Goal: Transaction & Acquisition: Book appointment/travel/reservation

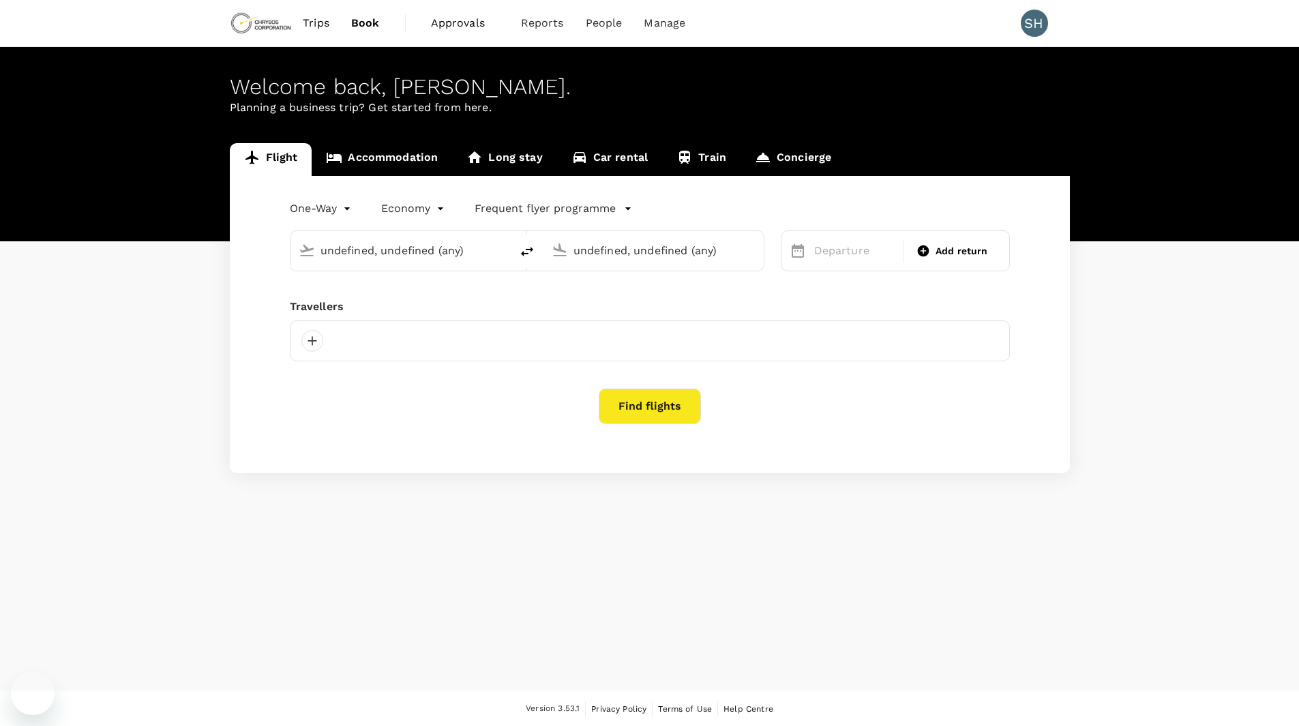
type input "[GEOGRAPHIC_DATA], [GEOGRAPHIC_DATA] (any)"
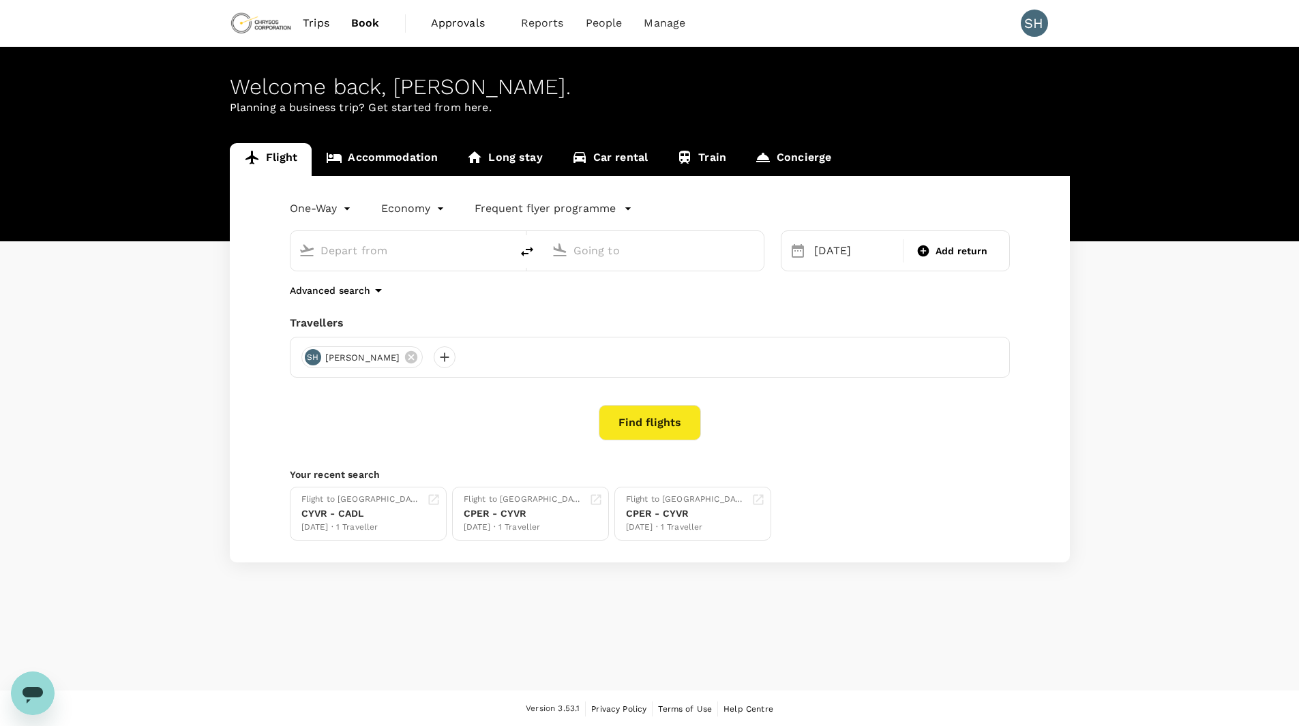
type input "[GEOGRAPHIC_DATA], [GEOGRAPHIC_DATA] (any)"
click at [160, 387] on div "Flight Accommodation Long stay Car rental Train Concierge One-Way oneway Econom…" at bounding box center [649, 352] width 1299 height 419
click at [405, 353] on icon at bounding box center [411, 357] width 12 height 12
click at [394, 353] on div at bounding box center [650, 357] width 720 height 41
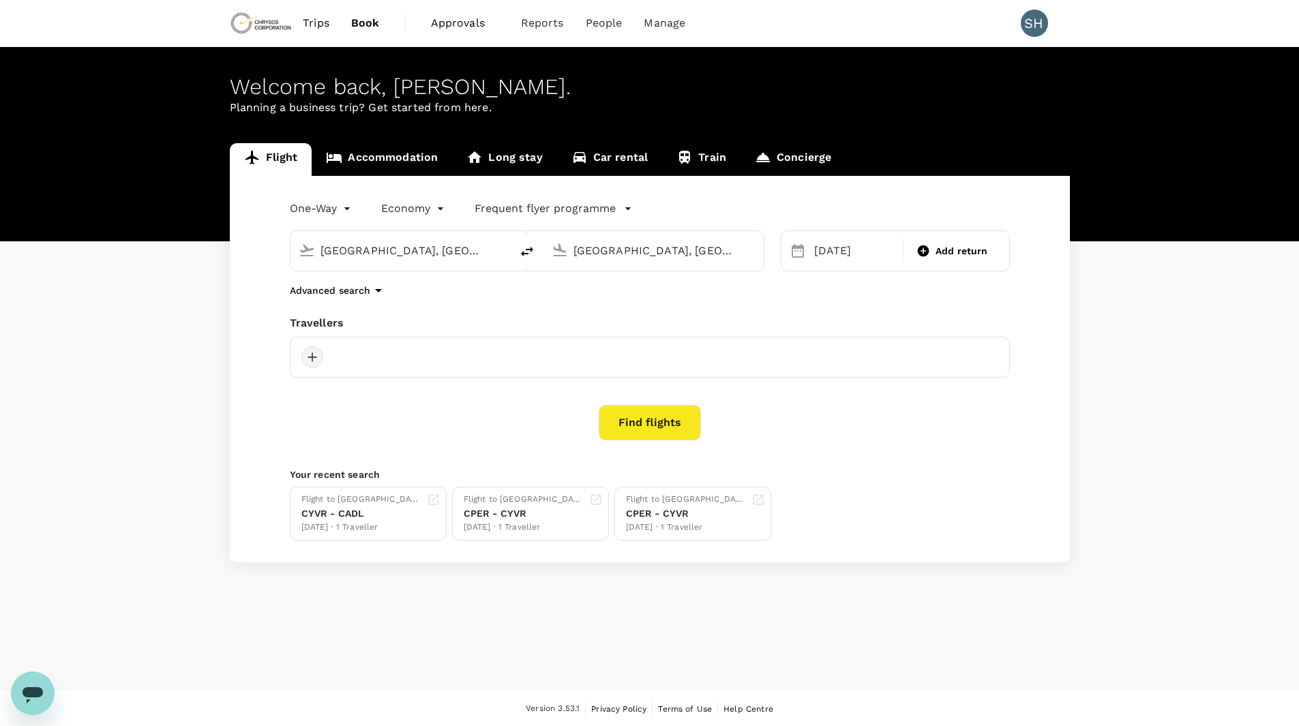
click at [306, 359] on div at bounding box center [312, 357] width 22 height 22
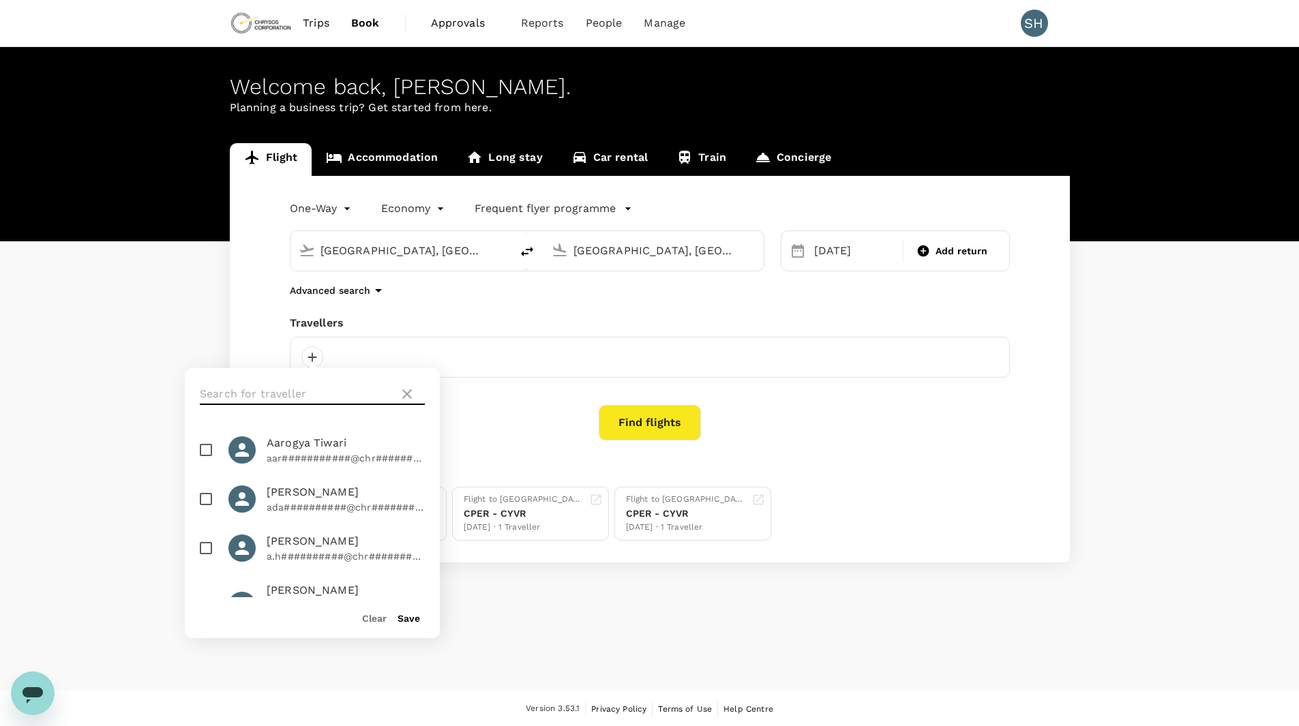
click at [284, 398] on input "text" at bounding box center [297, 394] width 194 height 22
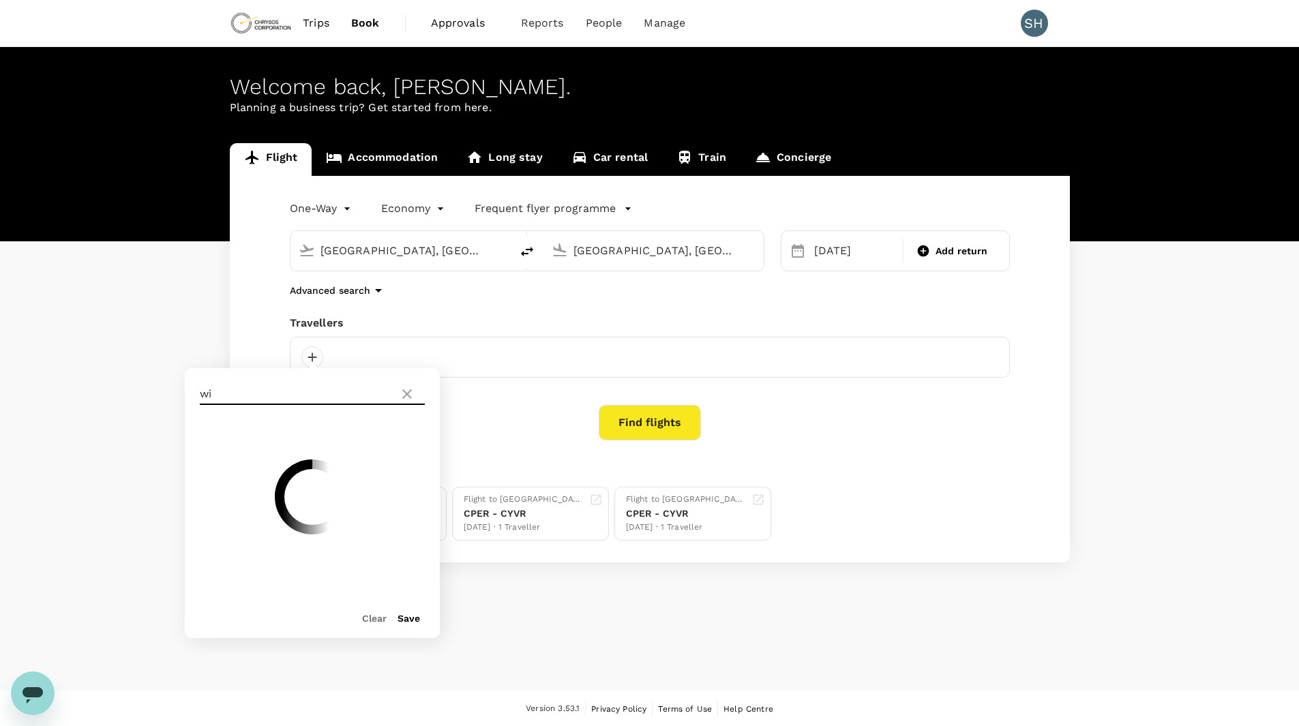
type input "w"
type input "sop"
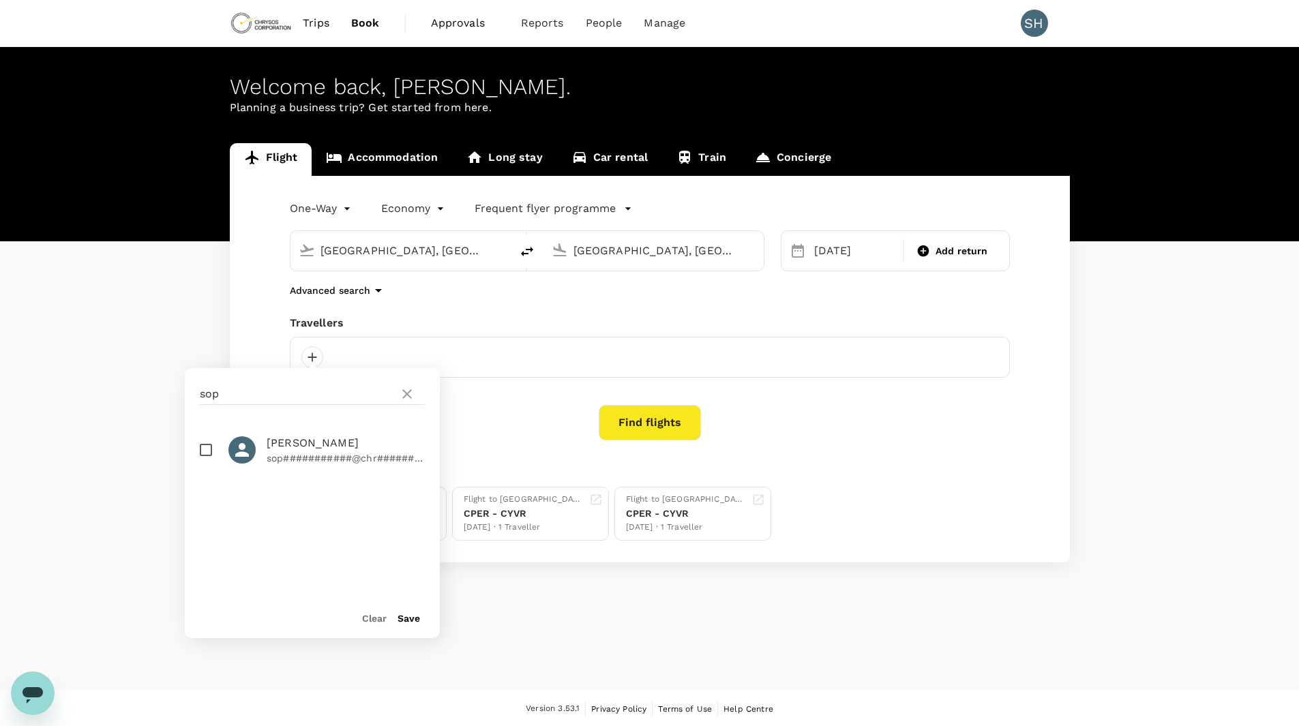
click at [209, 449] on input "checkbox" at bounding box center [206, 450] width 29 height 29
checkbox input "true"
click at [453, 239] on div "[GEOGRAPHIC_DATA], [GEOGRAPHIC_DATA] (any)" at bounding box center [408, 248] width 187 height 27
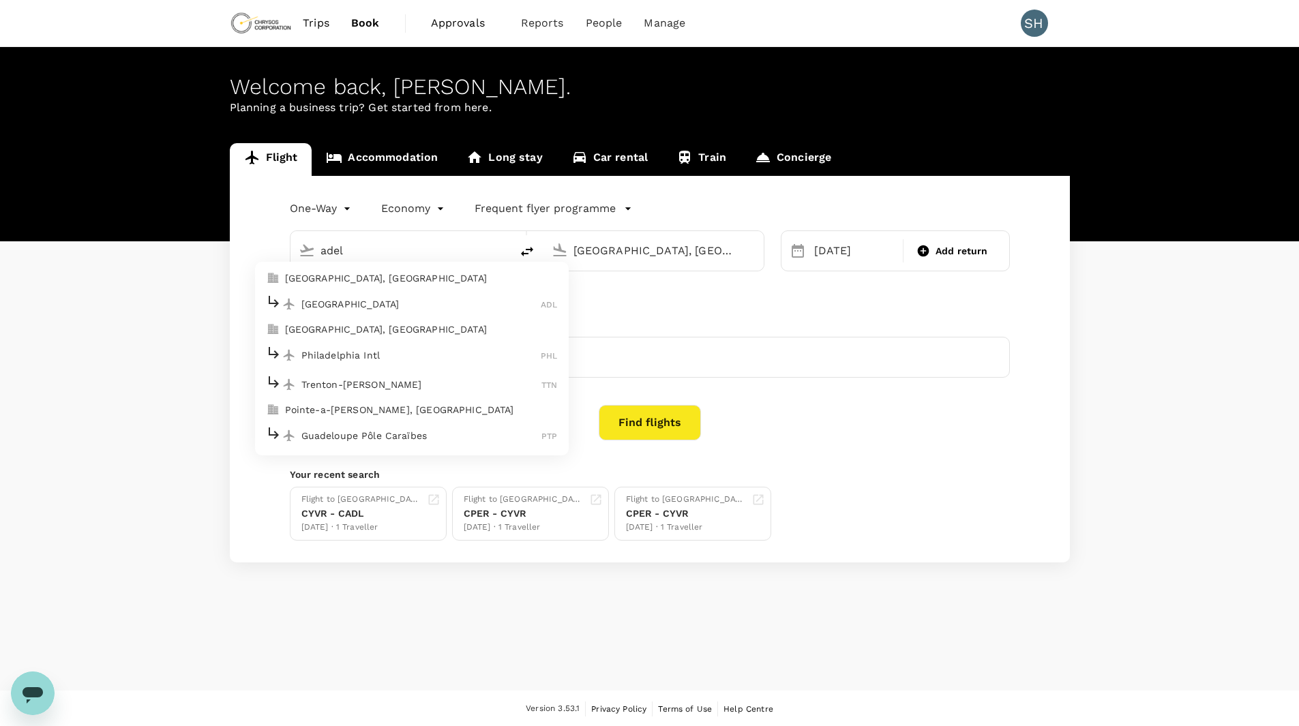
click at [375, 280] on p "[GEOGRAPHIC_DATA], [GEOGRAPHIC_DATA]" at bounding box center [421, 278] width 273 height 14
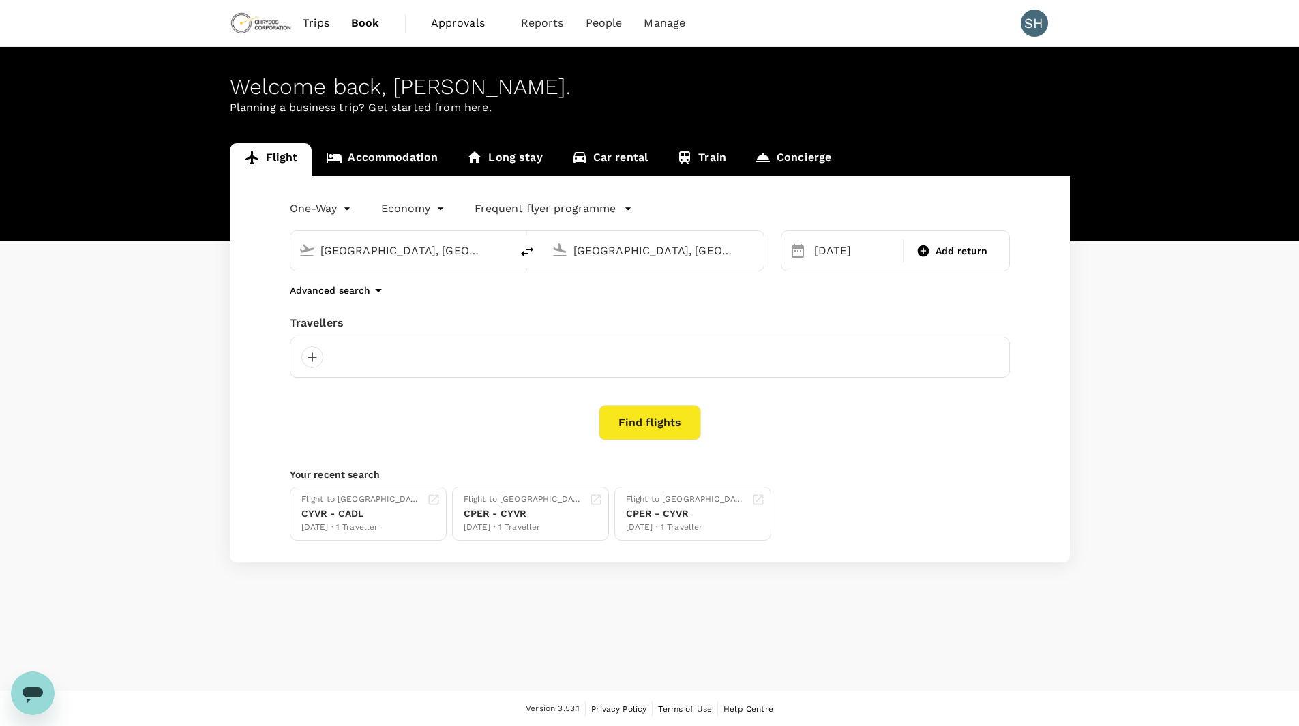
type input "[GEOGRAPHIC_DATA], [GEOGRAPHIC_DATA] (any)"
click at [708, 253] on input "[GEOGRAPHIC_DATA], [GEOGRAPHIC_DATA] (any)" at bounding box center [654, 250] width 162 height 21
click at [599, 280] on p "[GEOGRAPHIC_DATA], [GEOGRAPHIC_DATA]" at bounding box center [674, 278] width 273 height 14
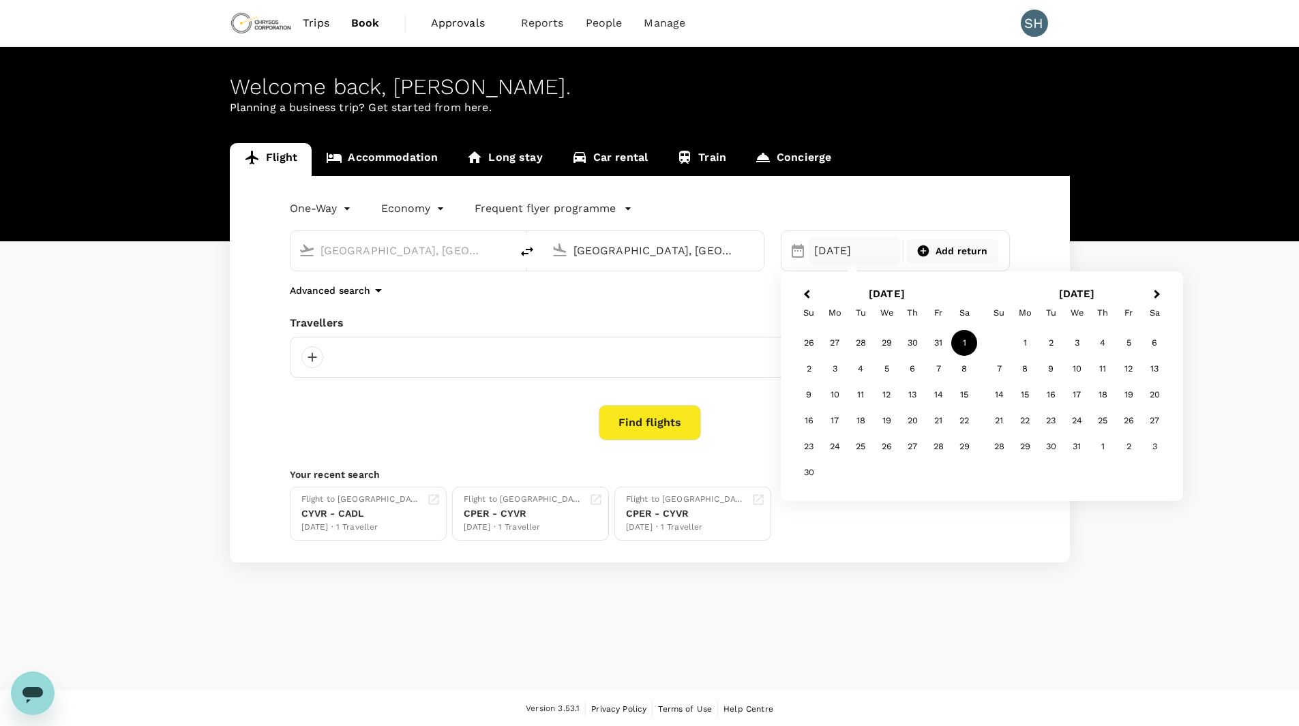
type input "[GEOGRAPHIC_DATA], [GEOGRAPHIC_DATA] (any)"
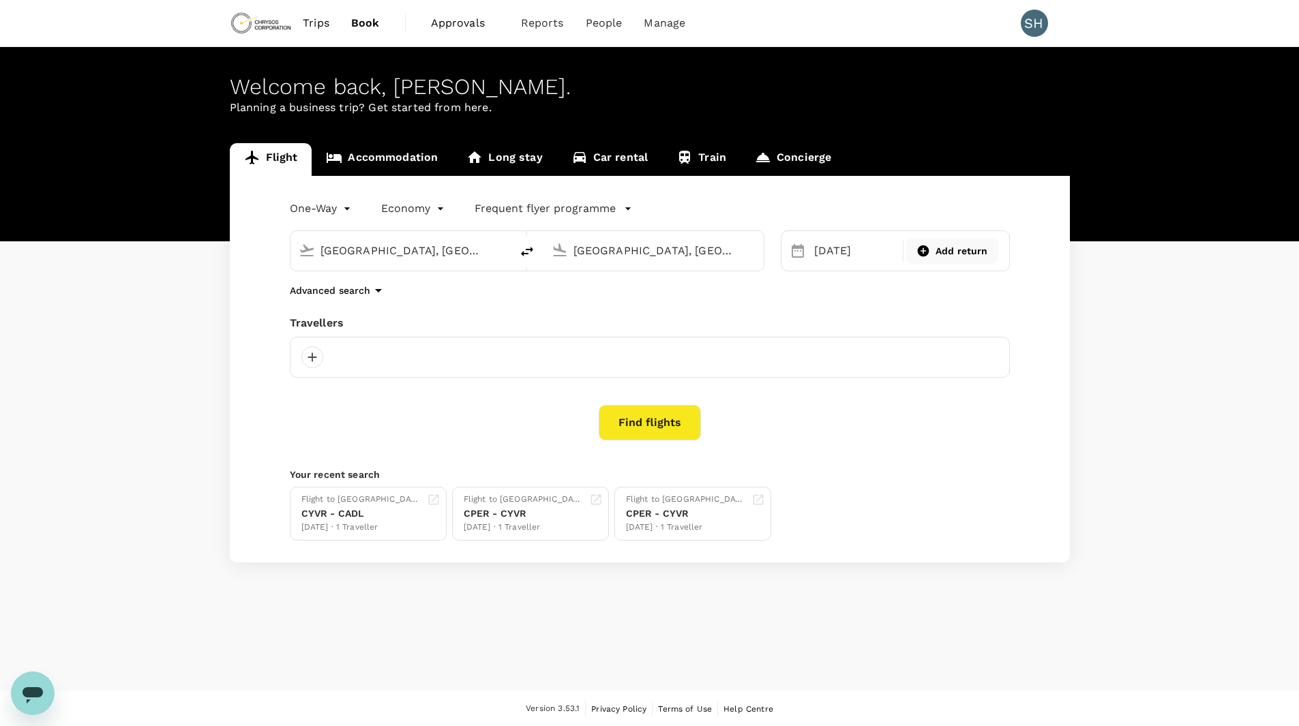
click at [920, 254] on icon at bounding box center [924, 251] width 12 height 12
type input "roundtrip"
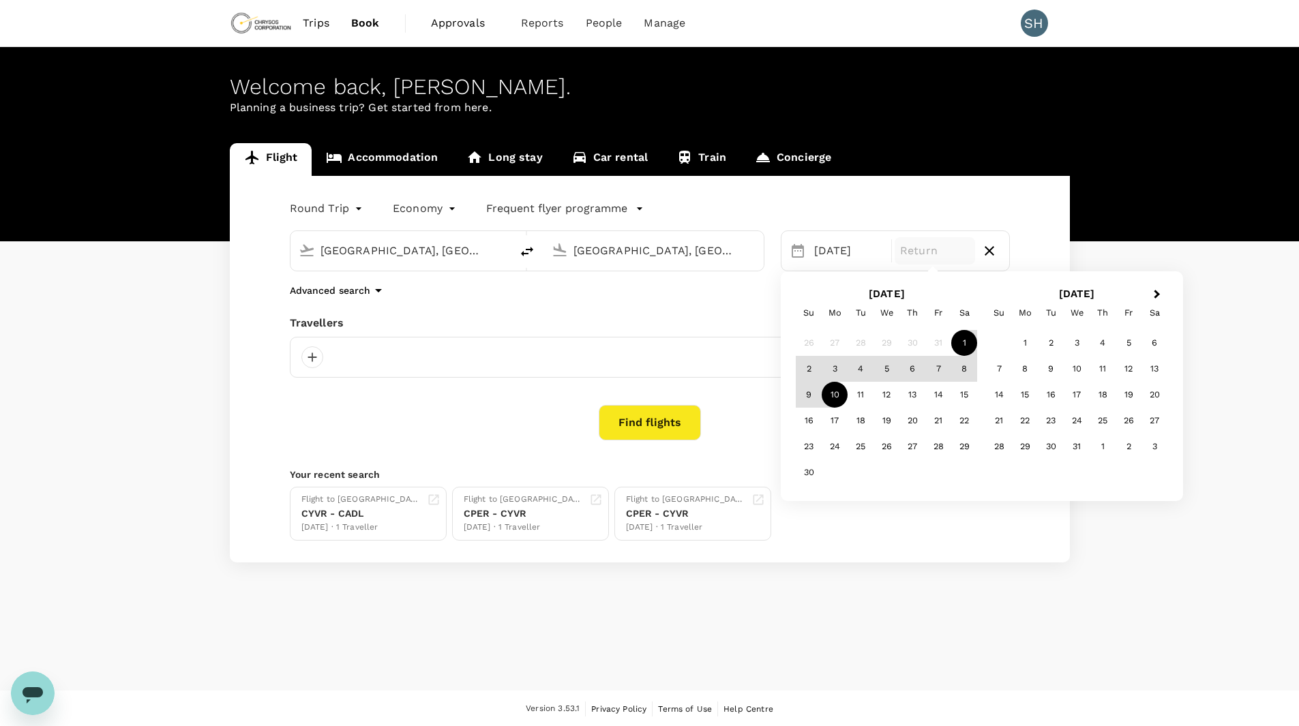
click at [827, 393] on div "10" at bounding box center [834, 395] width 26 height 26
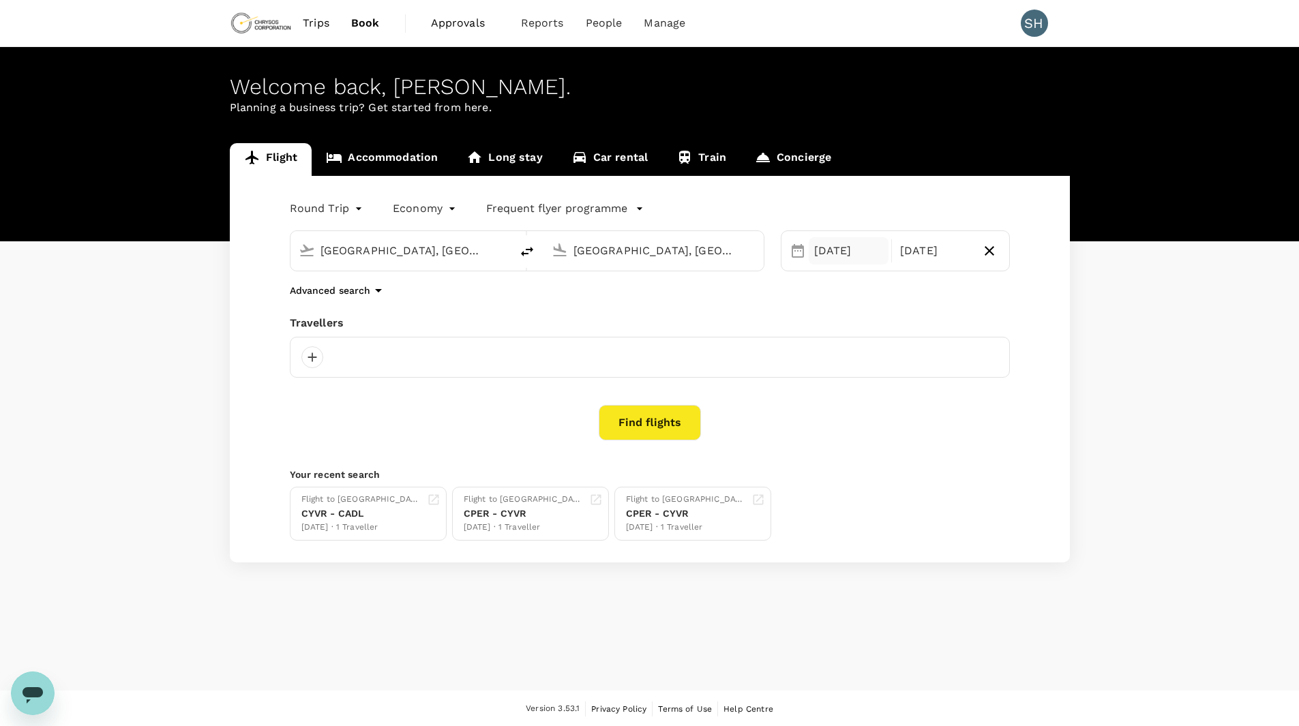
click at [829, 262] on div "[DATE]" at bounding box center [849, 250] width 80 height 27
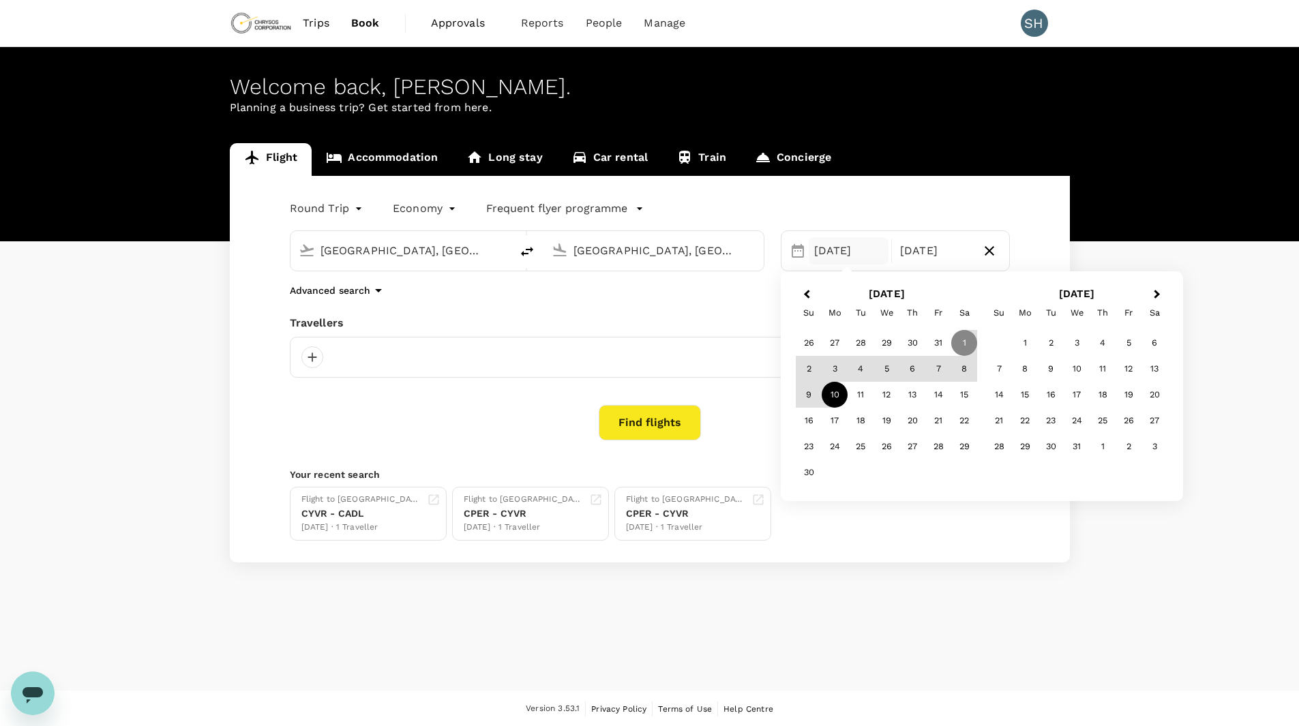
click at [836, 390] on div "10" at bounding box center [834, 395] width 26 height 26
click at [883, 393] on div "12" at bounding box center [886, 395] width 26 height 26
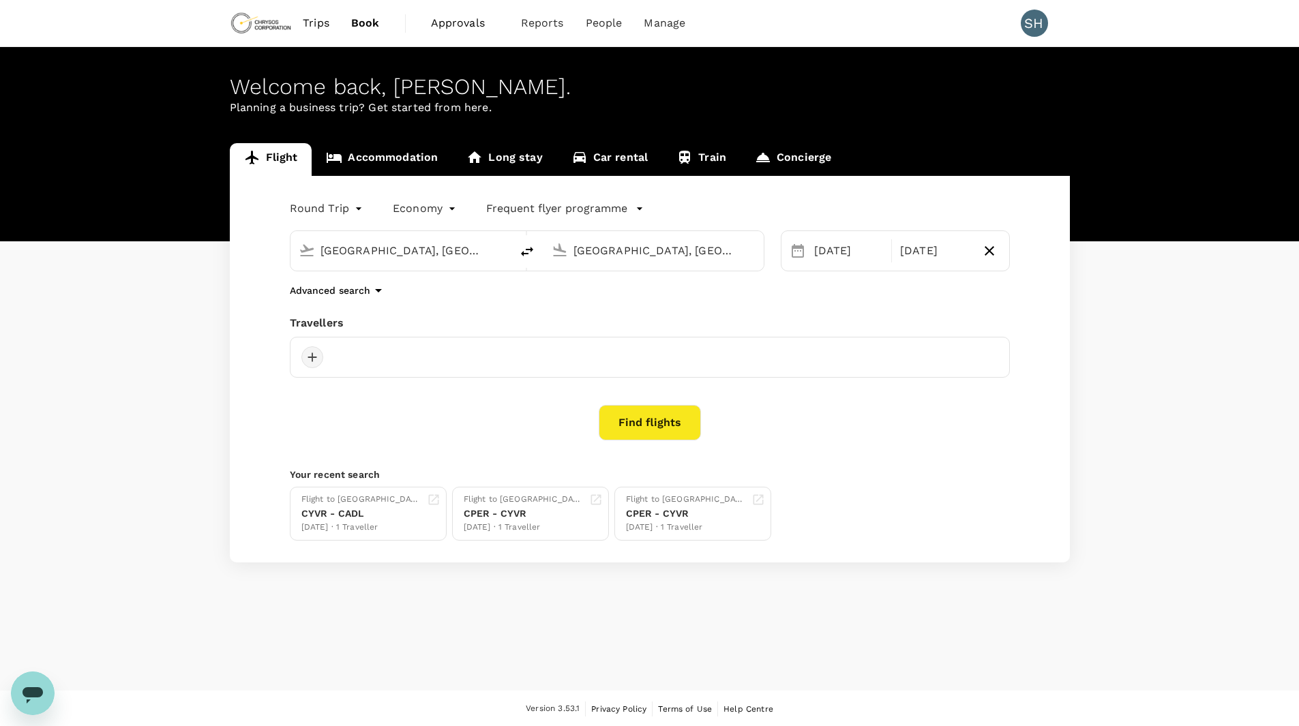
click at [315, 357] on div at bounding box center [312, 357] width 22 height 22
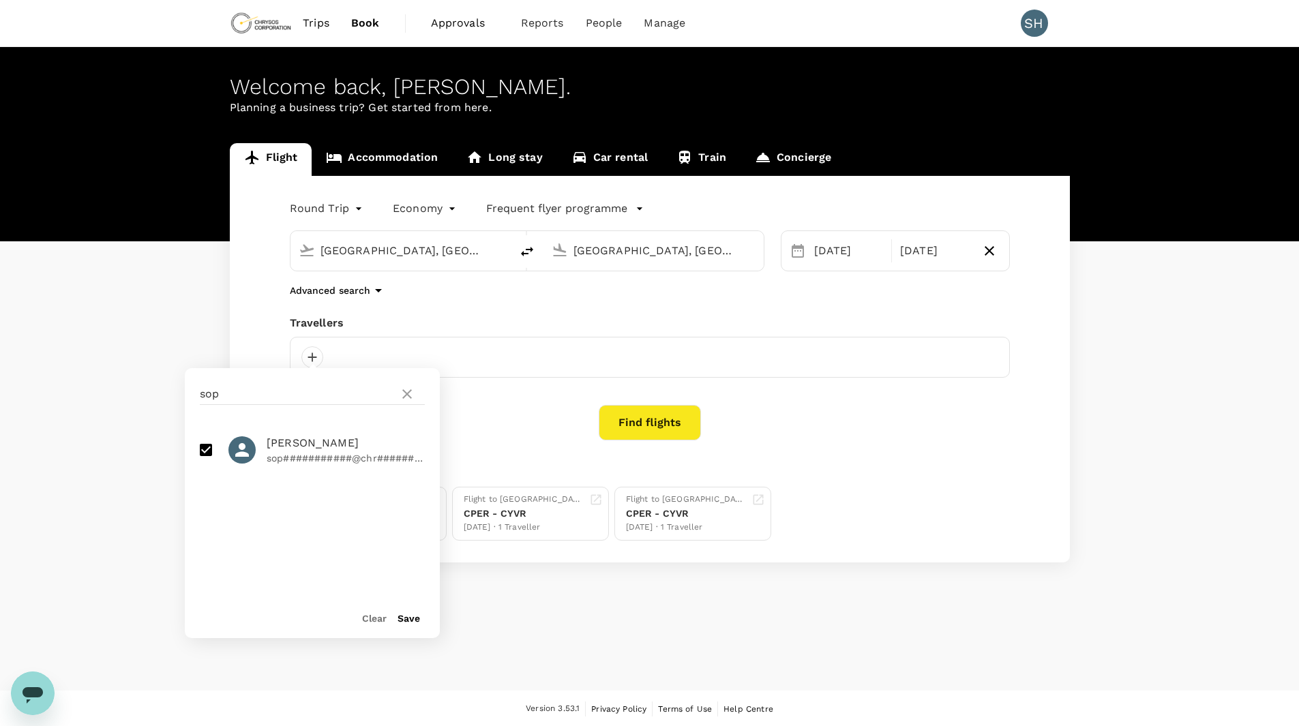
click at [350, 444] on span "[PERSON_NAME]" at bounding box center [346, 443] width 158 height 16
click at [216, 451] on input "checkbox" at bounding box center [206, 450] width 29 height 29
checkbox input "true"
click at [415, 614] on button "Save" at bounding box center [408, 618] width 22 height 11
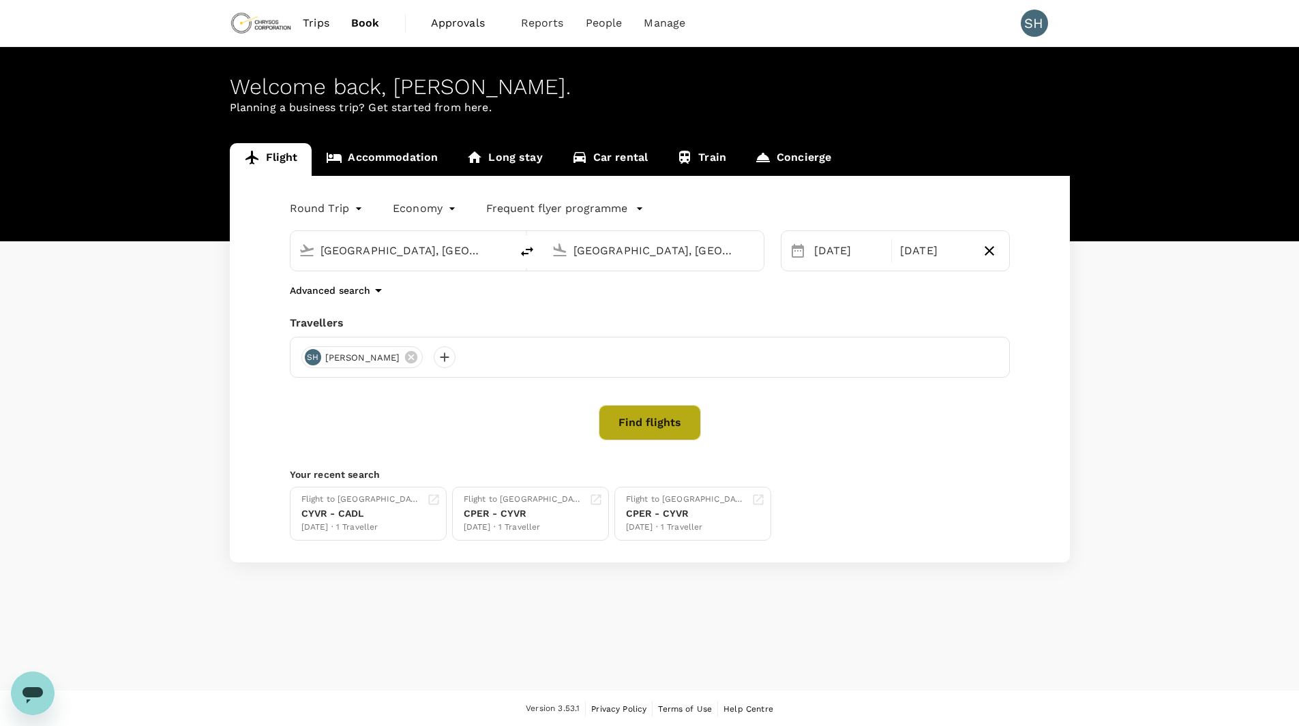
click at [635, 427] on button "Find flights" at bounding box center [650, 422] width 102 height 35
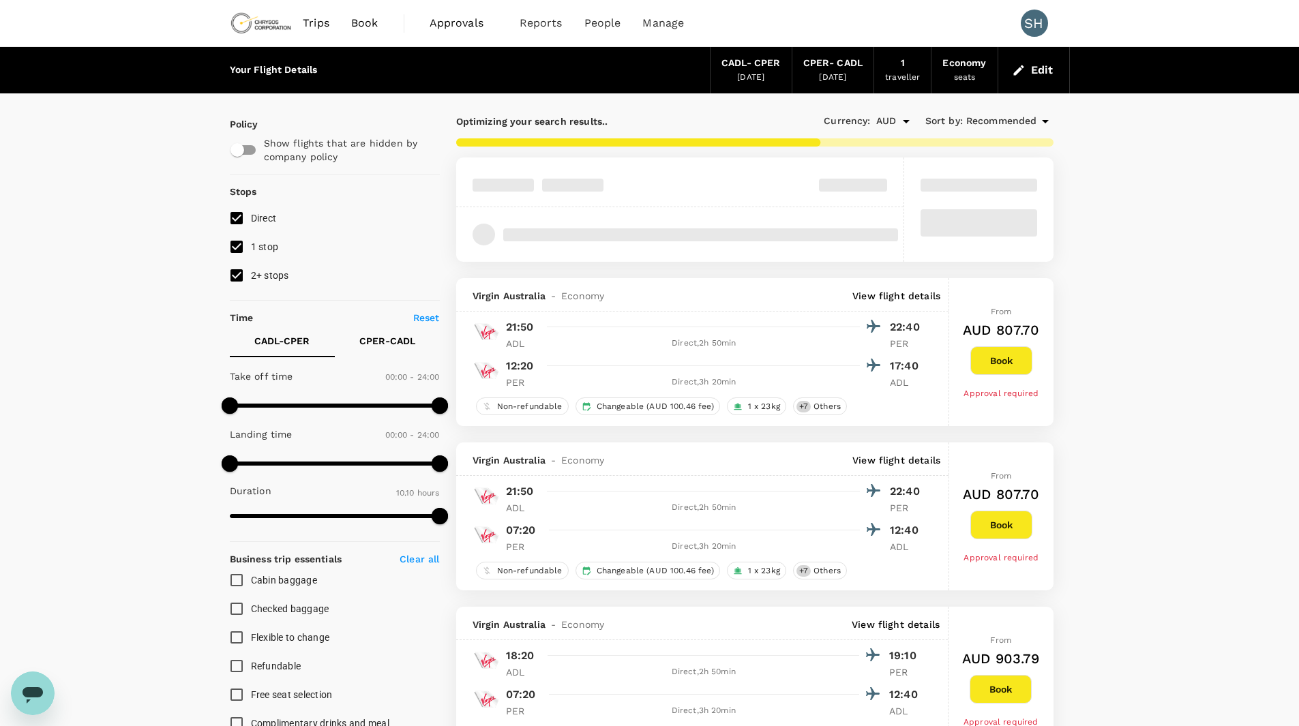
type input "610"
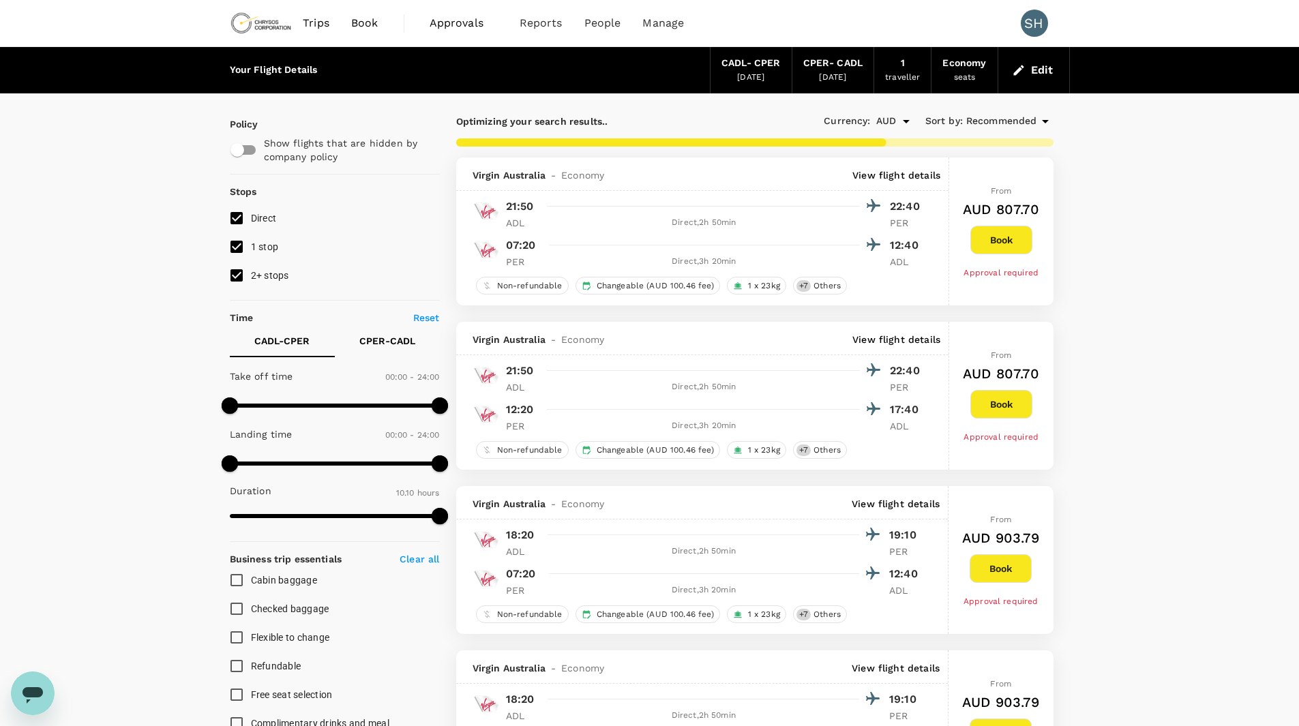
click at [349, 22] on link "Book" at bounding box center [364, 23] width 49 height 46
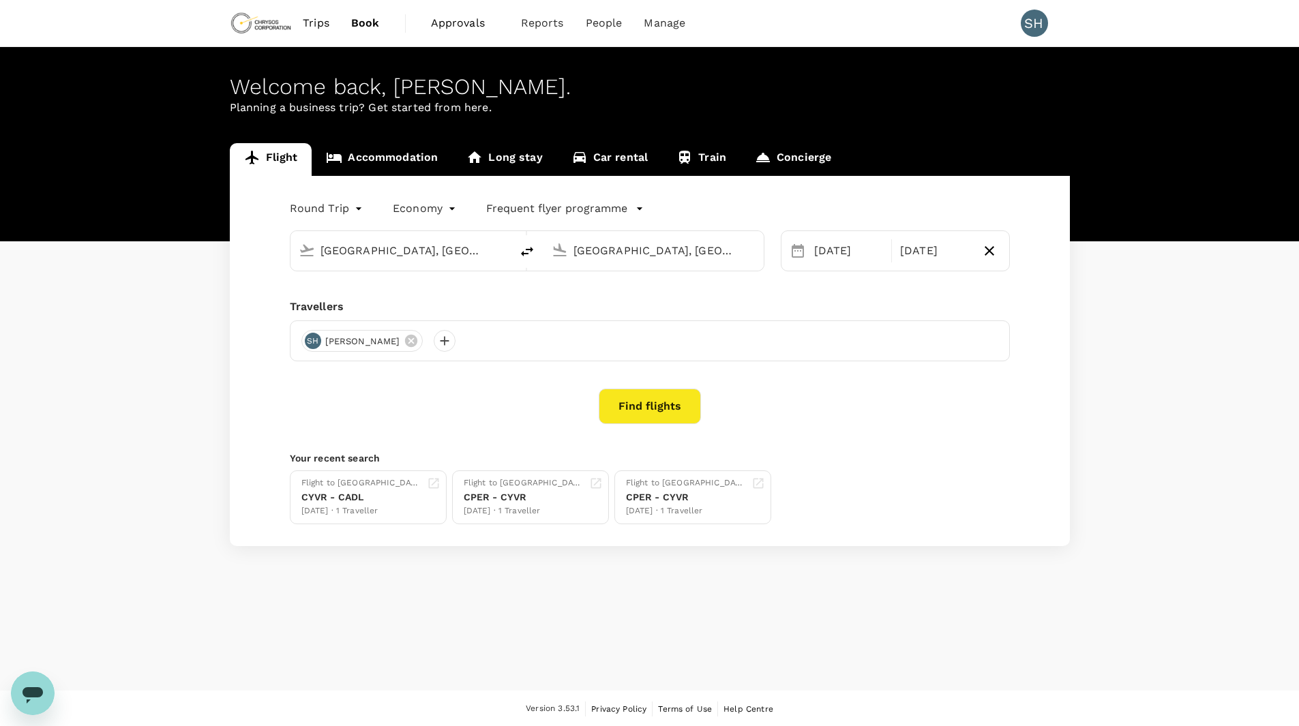
type input "[GEOGRAPHIC_DATA], [GEOGRAPHIC_DATA] (any)"
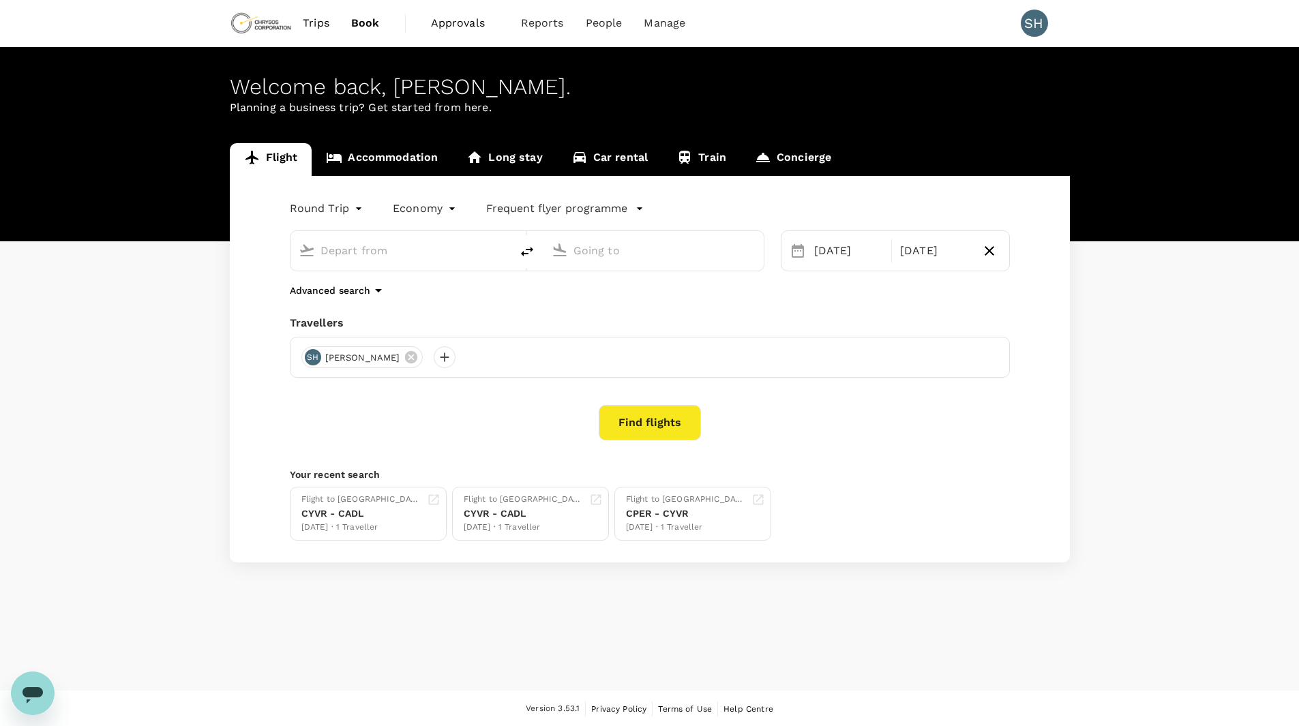
type input "[GEOGRAPHIC_DATA], [GEOGRAPHIC_DATA] (any)"
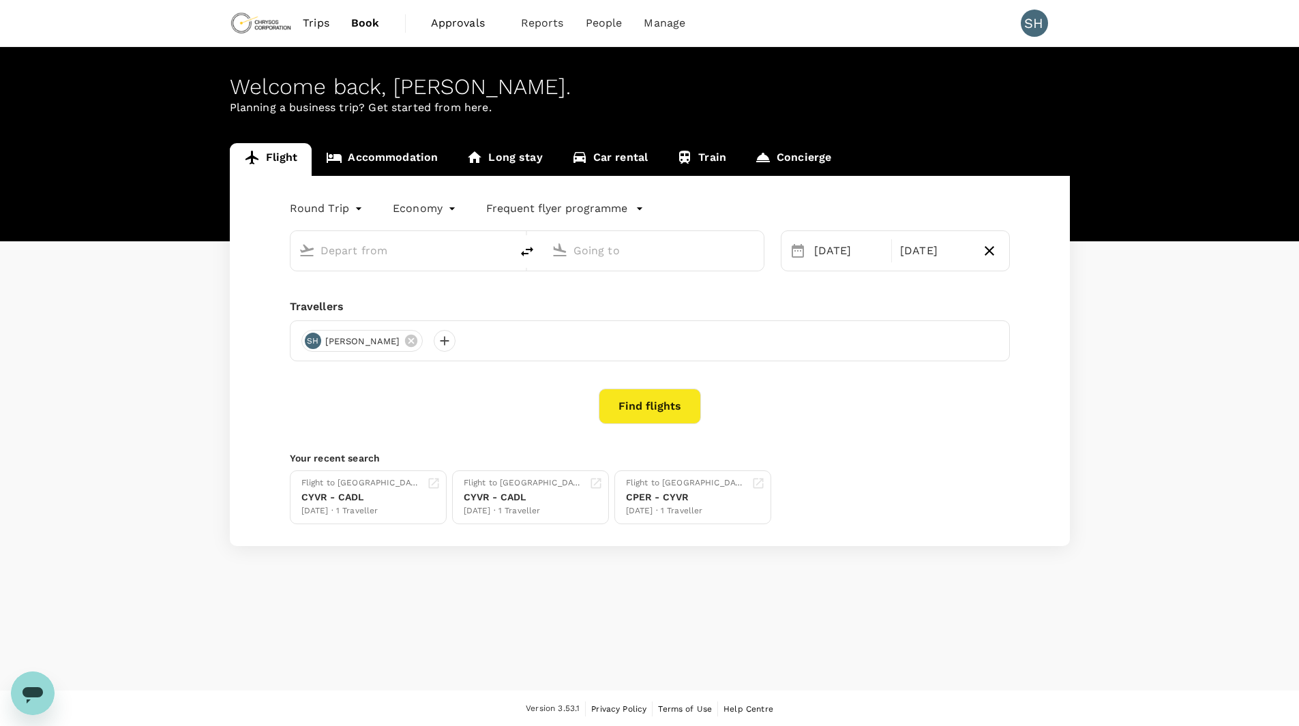
type input "[GEOGRAPHIC_DATA], [GEOGRAPHIC_DATA] (any)"
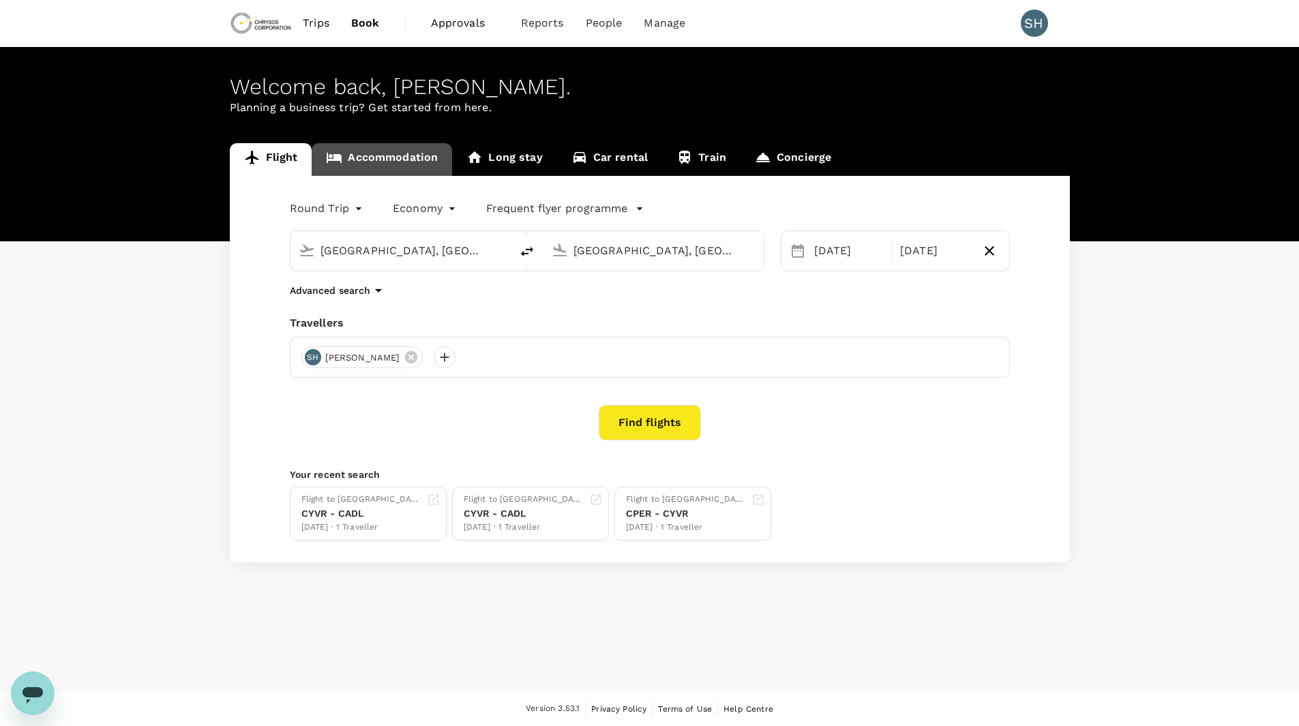
click at [370, 166] on link "Accommodation" at bounding box center [382, 159] width 140 height 33
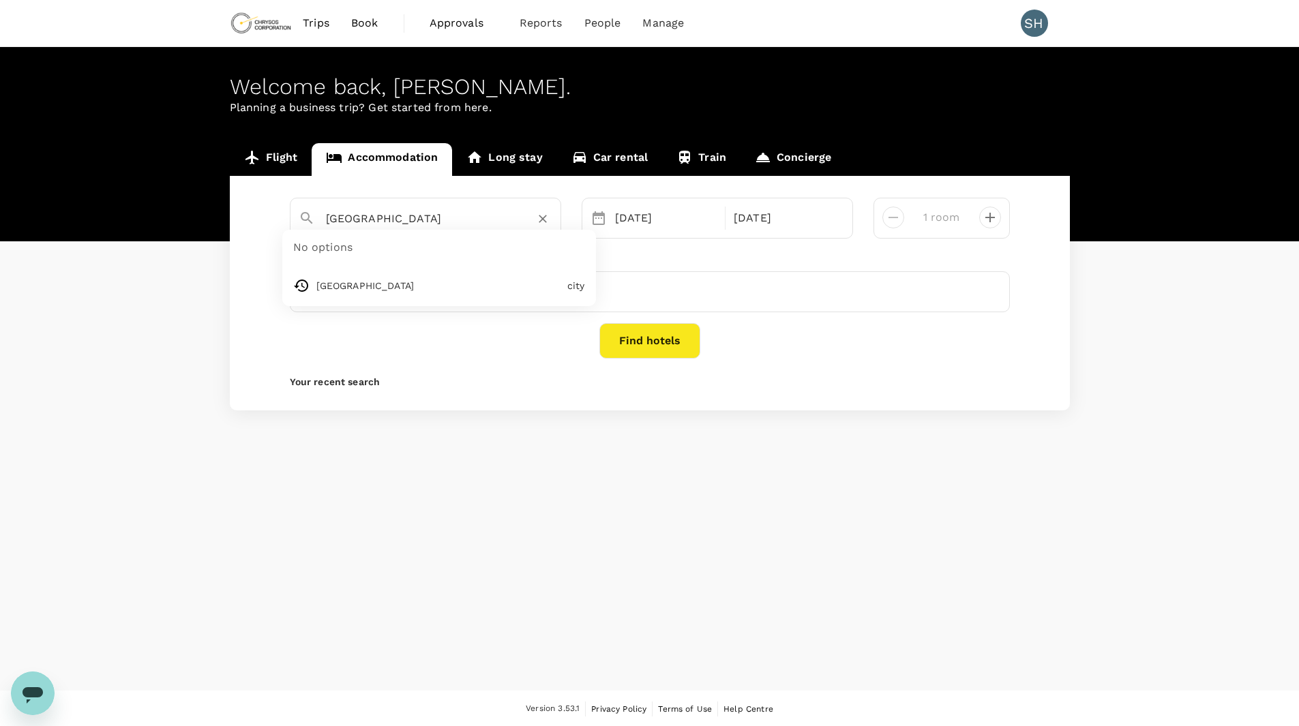
click at [439, 217] on input "[GEOGRAPHIC_DATA]" at bounding box center [420, 218] width 188 height 21
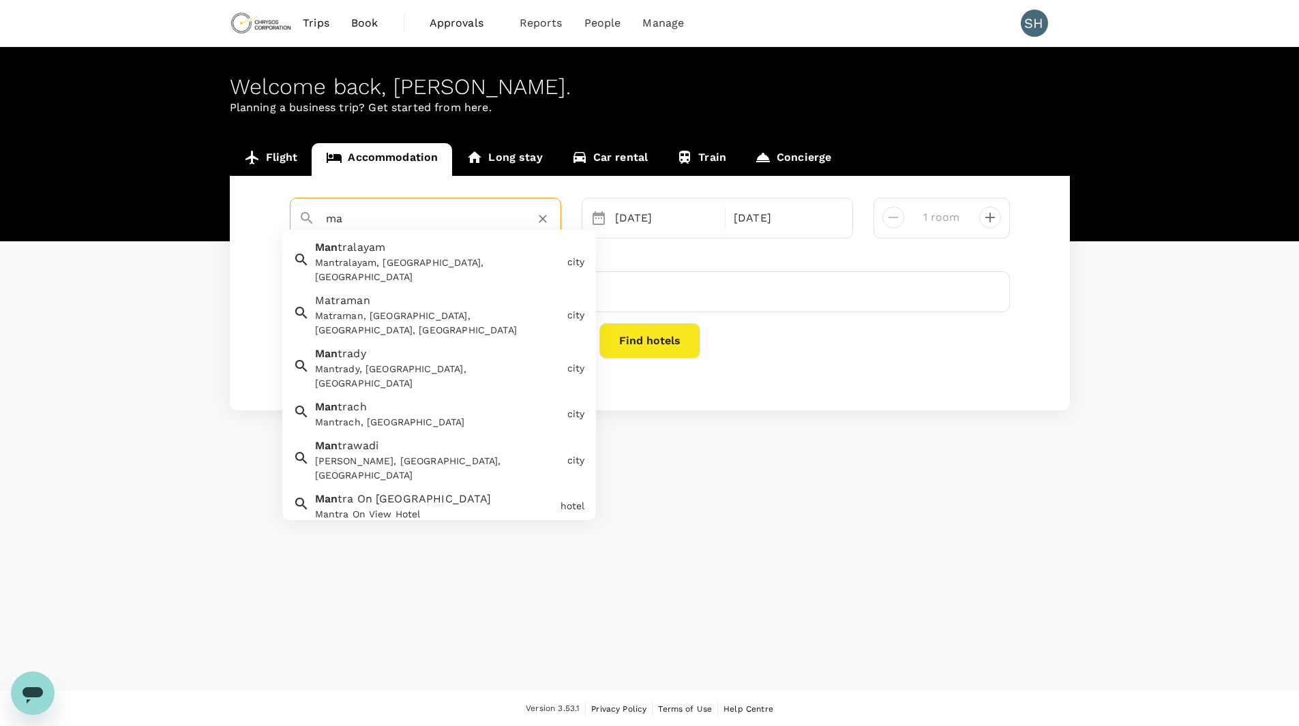
type input "m"
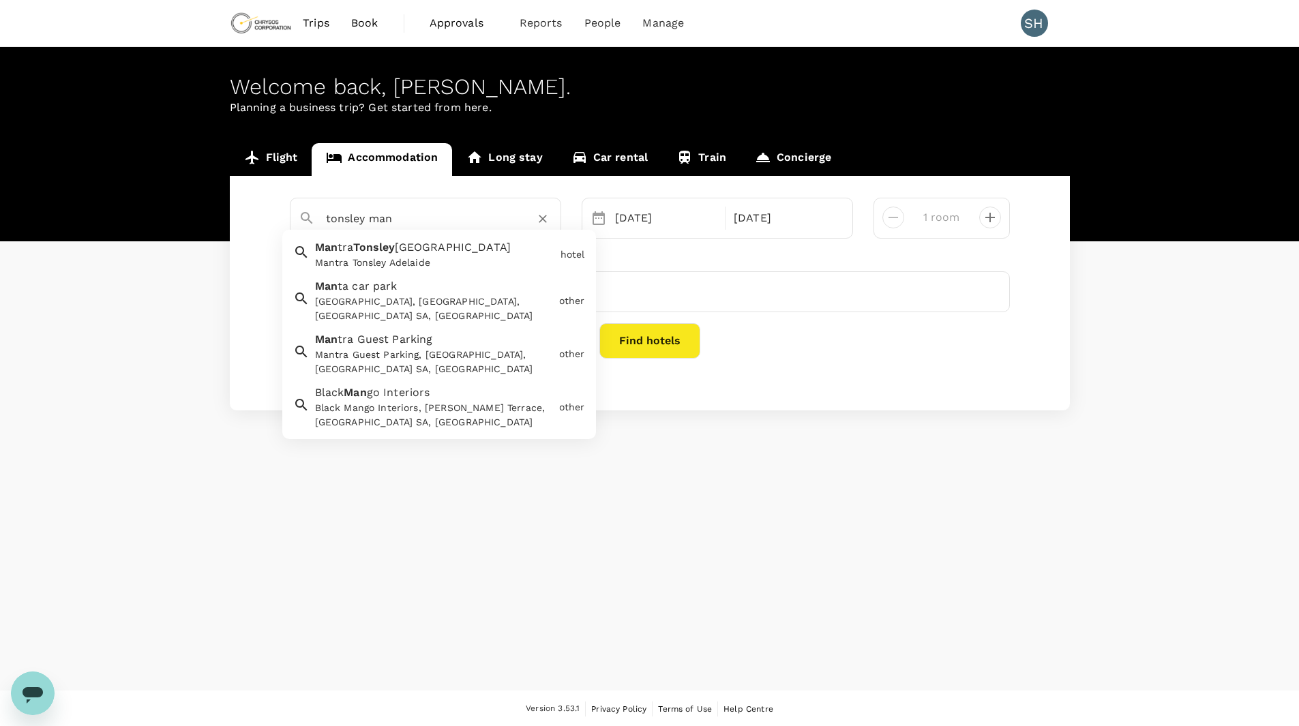
click at [421, 247] on span "[GEOGRAPHIC_DATA]" at bounding box center [453, 247] width 116 height 13
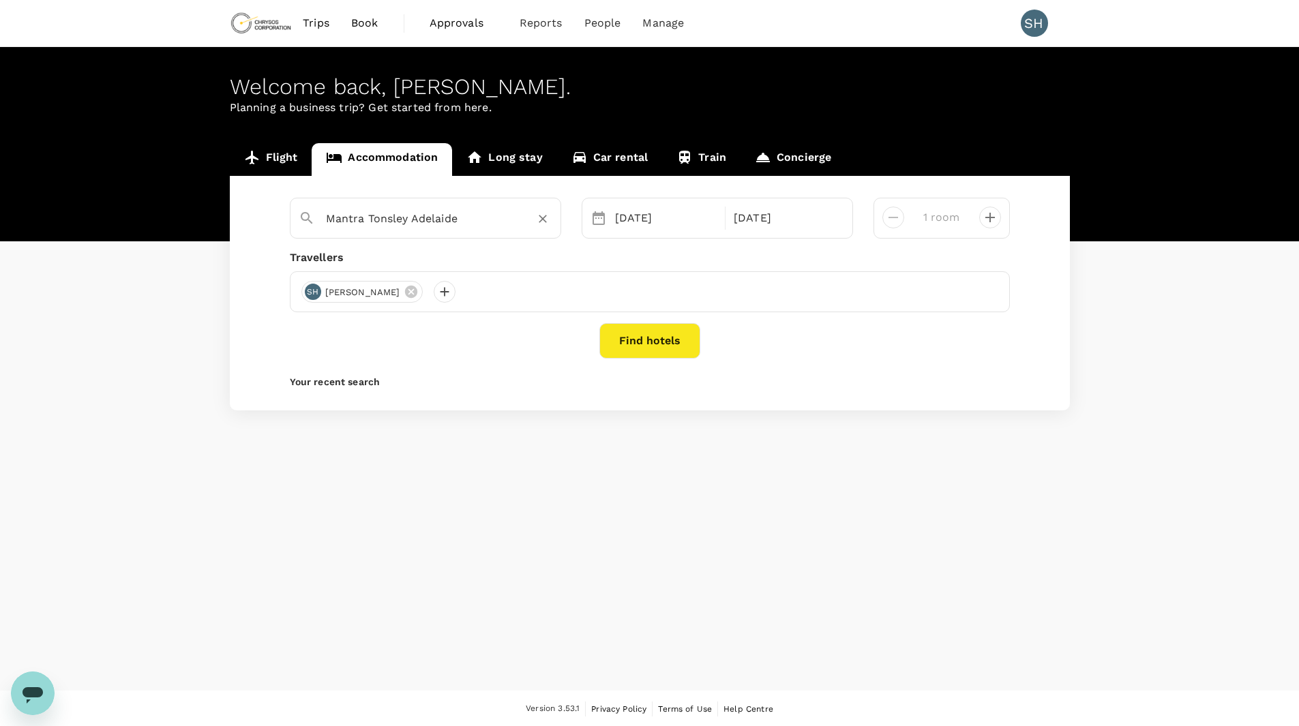
type input "Mantra Tonsley Adelaide"
click at [607, 341] on button "Find hotels" at bounding box center [649, 340] width 101 height 35
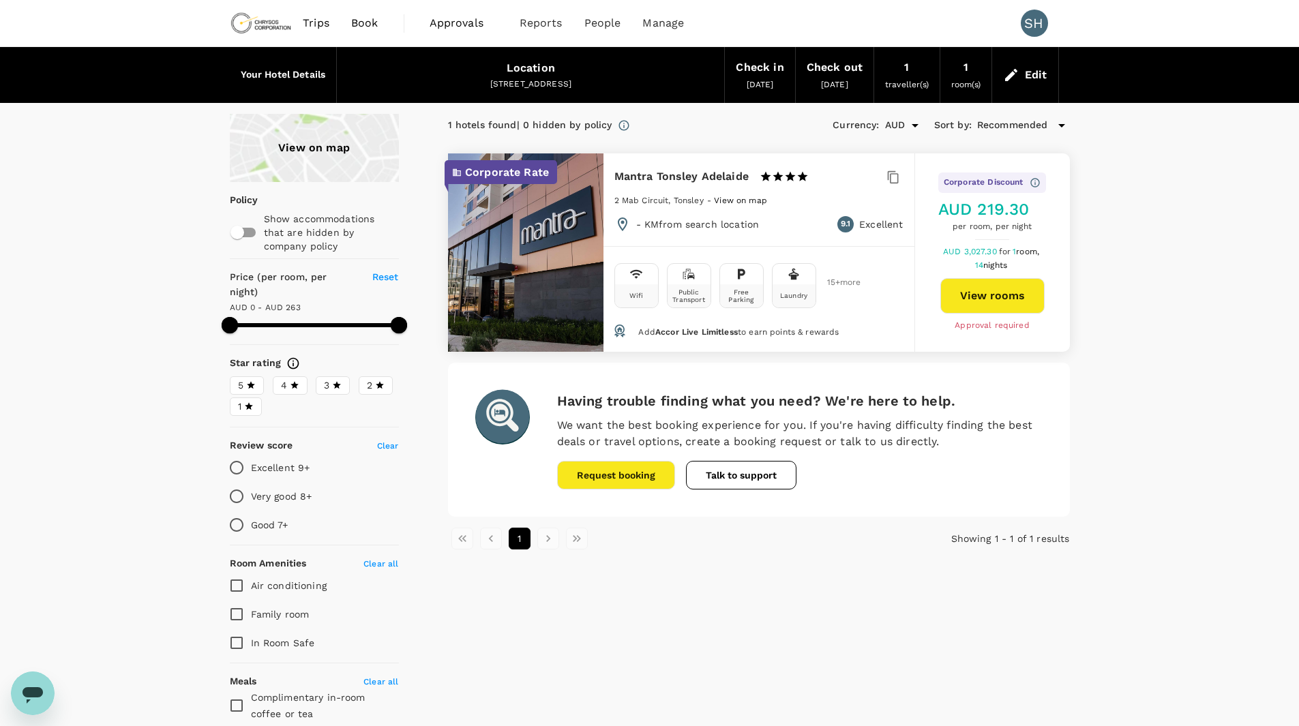
click at [142, 389] on div "View on map Policy Show accommodations that are hidden by company policy Price …" at bounding box center [649, 505] width 1299 height 783
